Goal: Task Accomplishment & Management: Manage account settings

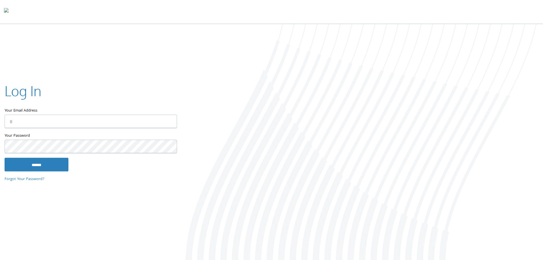
type input "**********"
click at [54, 161] on input "******" at bounding box center [37, 164] width 64 height 14
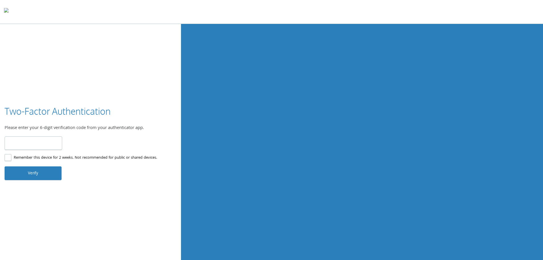
type input "******"
